Goal: Task Accomplishment & Management: Use online tool/utility

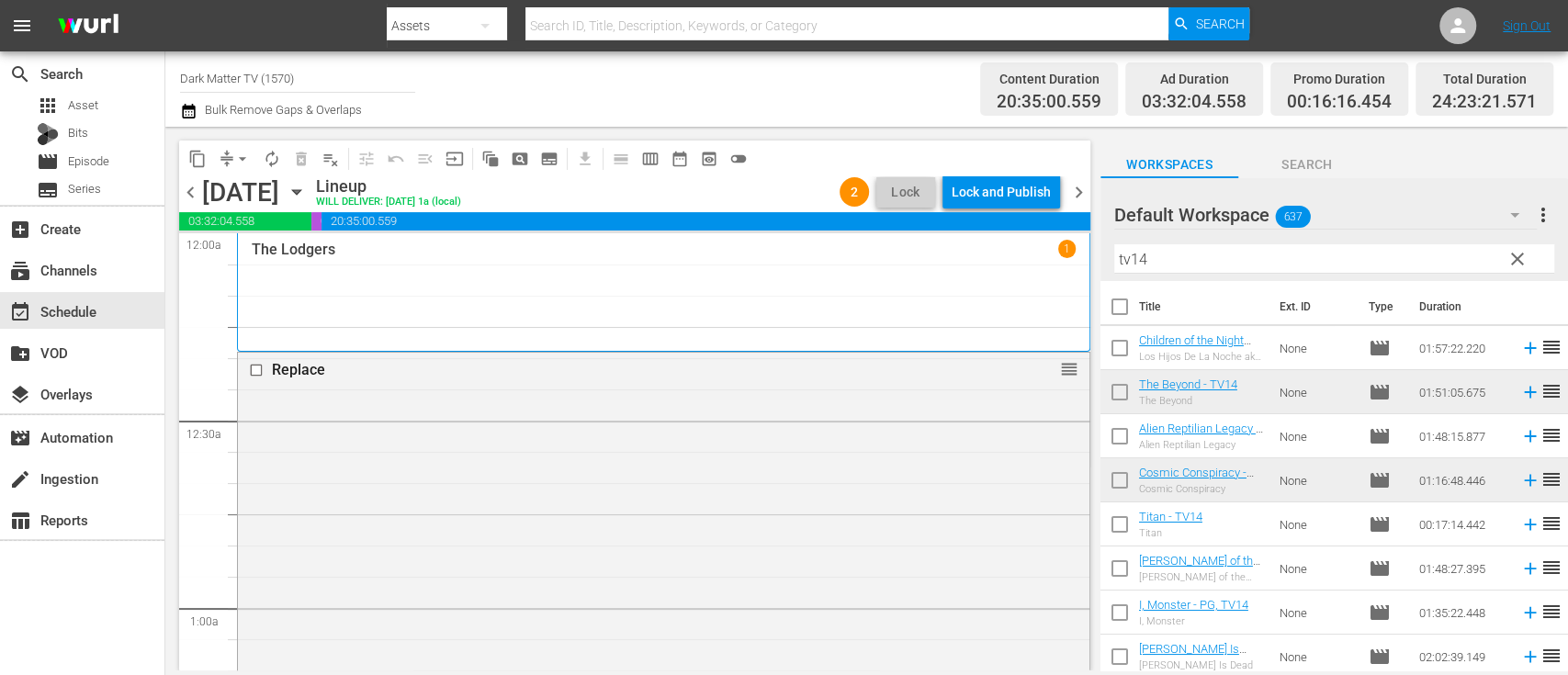
click at [187, 113] on icon "button" at bounding box center [189, 111] width 18 height 22
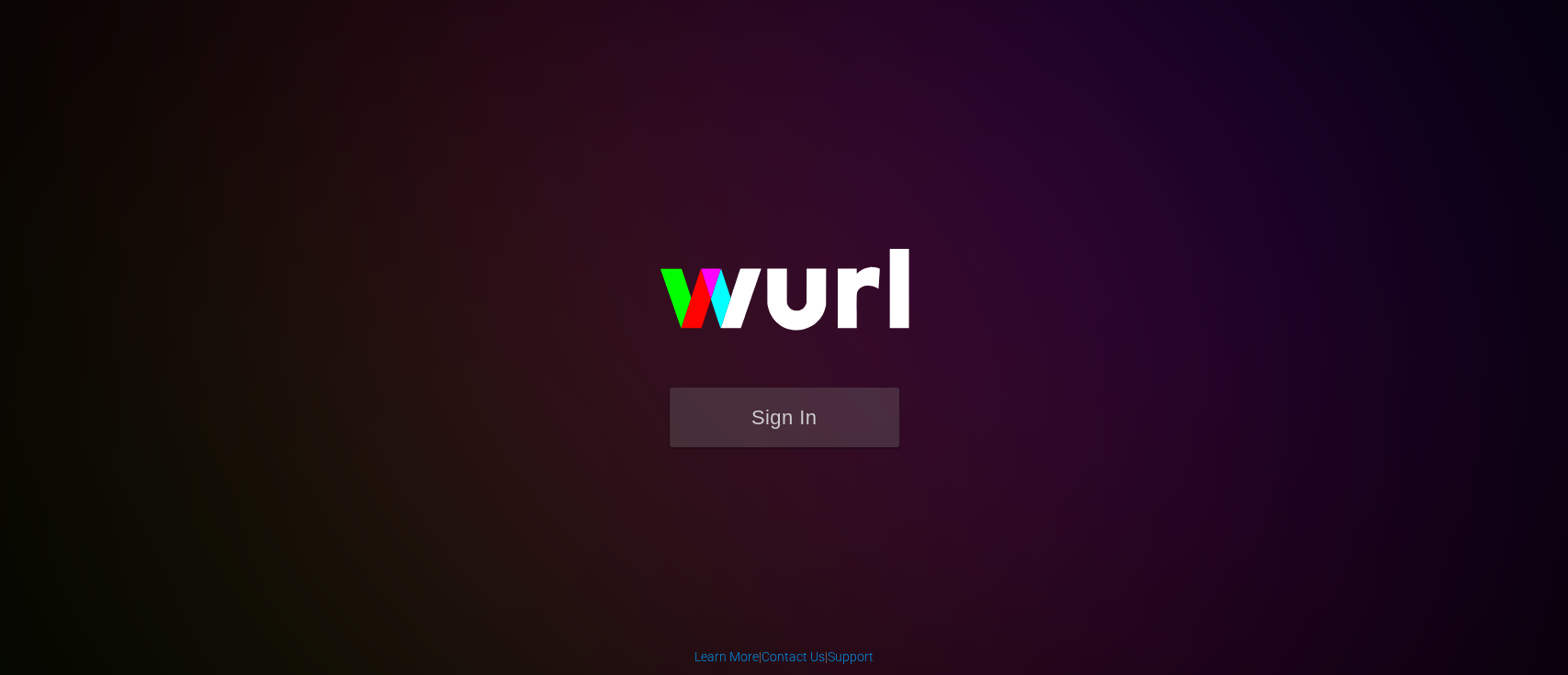
click at [806, 448] on form "Sign In" at bounding box center [785, 427] width 368 height 78
click at [821, 429] on button "Sign In" at bounding box center [785, 417] width 230 height 59
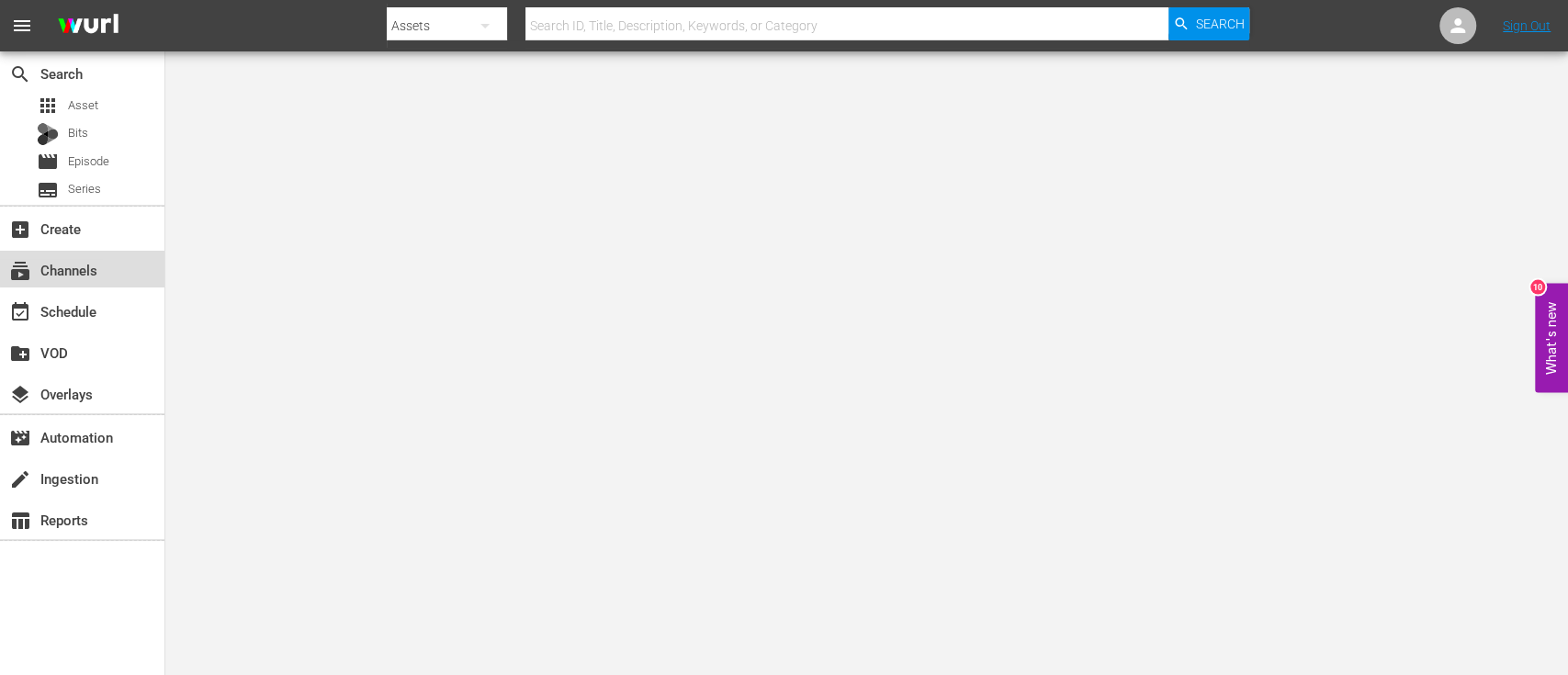
click at [93, 268] on div "subscriptions Channels" at bounding box center [52, 266] width 103 height 17
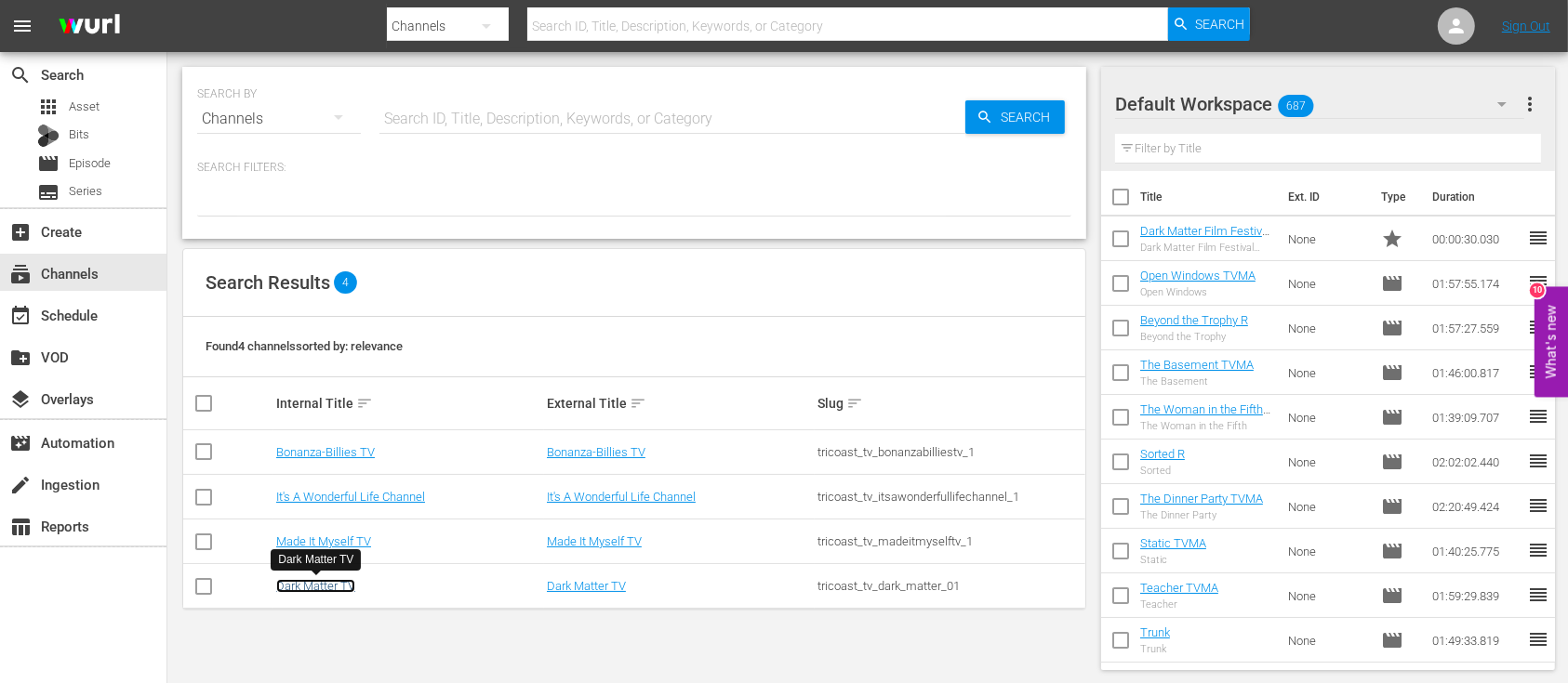
click at [304, 586] on link "Dark Matter TV" at bounding box center [316, 586] width 79 height 14
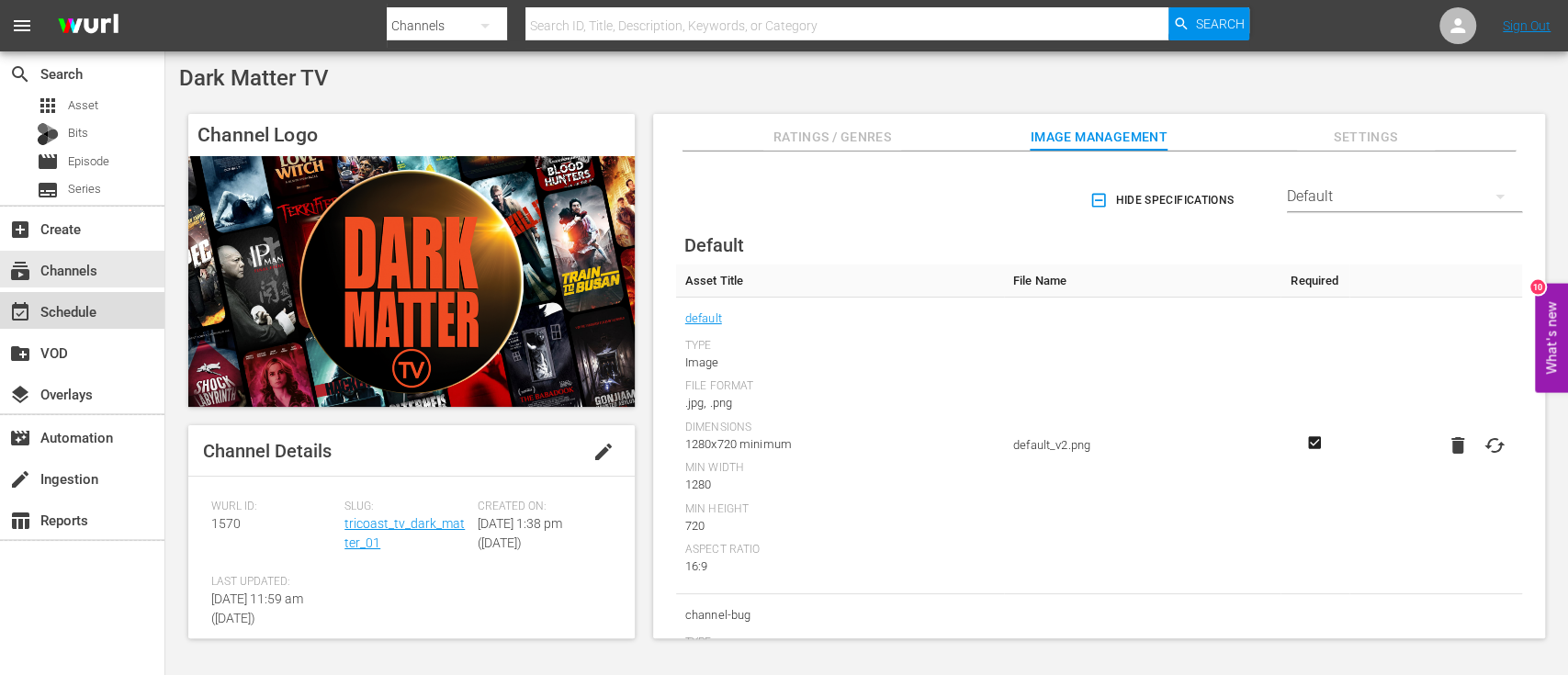
click at [81, 315] on div "event_available Schedule" at bounding box center [52, 308] width 103 height 17
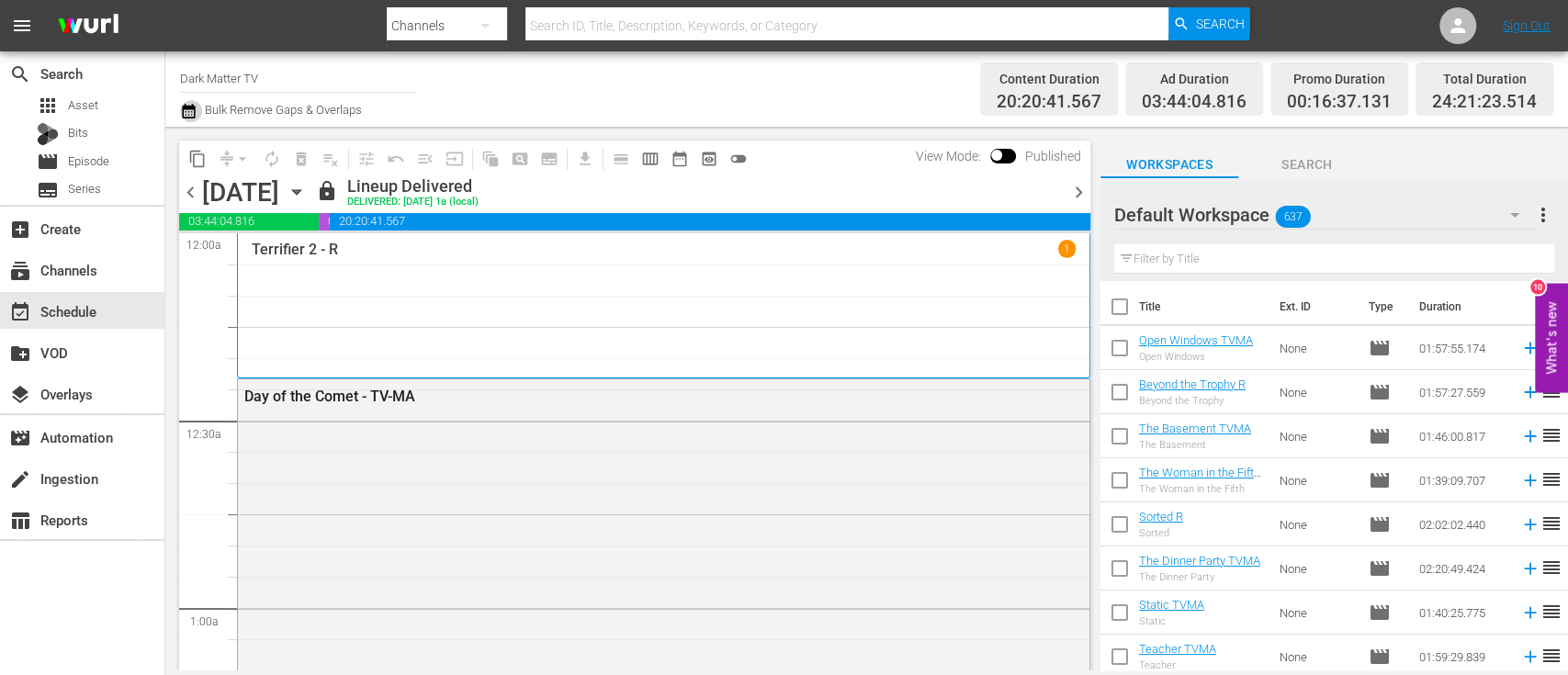
click at [189, 122] on icon "button" at bounding box center [189, 111] width 18 height 22
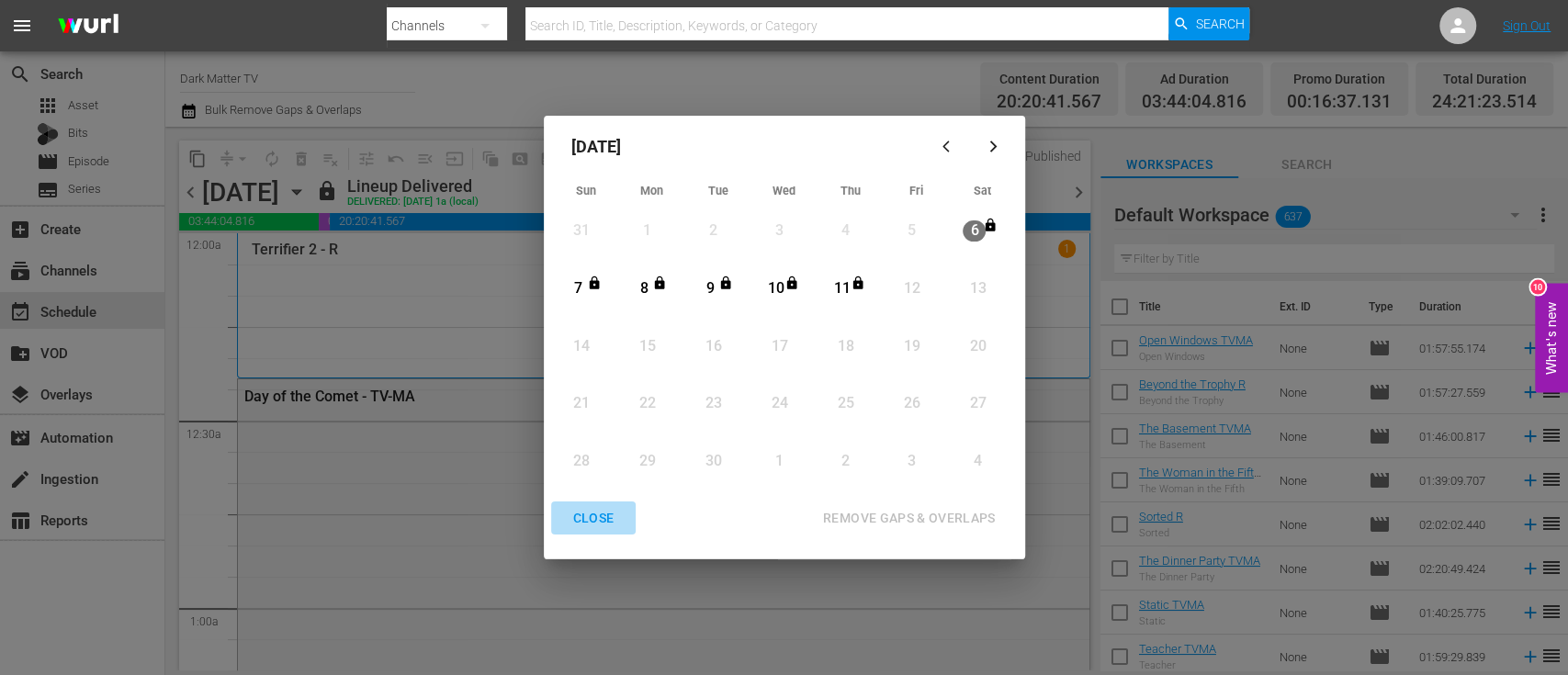
click at [590, 525] on div "CLOSE" at bounding box center [593, 518] width 71 height 23
